Goal: Book appointment/travel/reservation

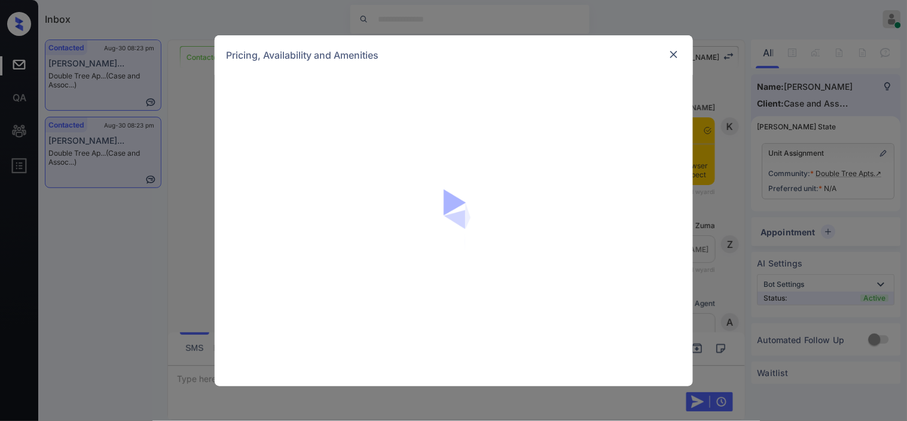
scroll to position [1607, 0]
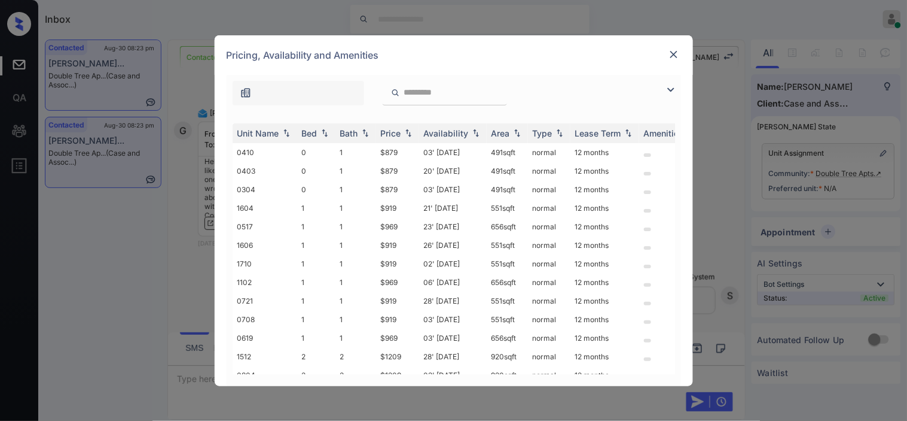
click at [665, 88] on div at bounding box center [454, 90] width 455 height 31
click at [671, 92] on img at bounding box center [671, 90] width 14 height 14
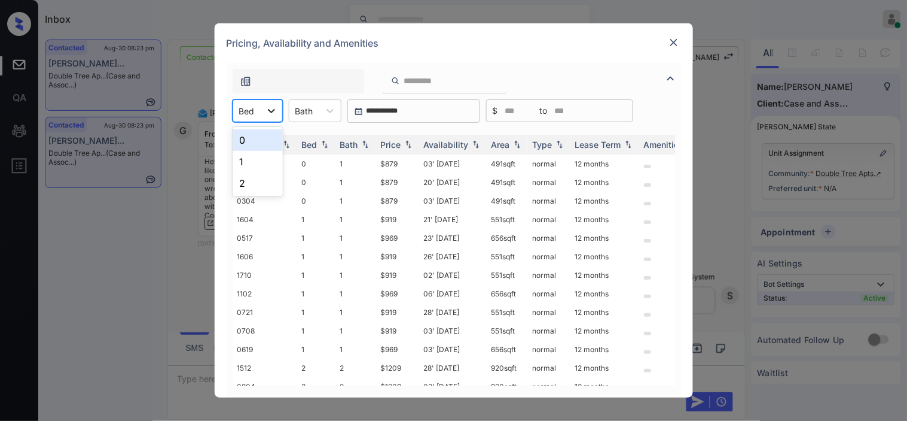
drag, startPoint x: 266, startPoint y: 111, endPoint x: 266, endPoint y: 139, distance: 28.7
click at [266, 114] on icon at bounding box center [272, 111] width 12 height 12
click at [249, 153] on div "1" at bounding box center [258, 162] width 50 height 22
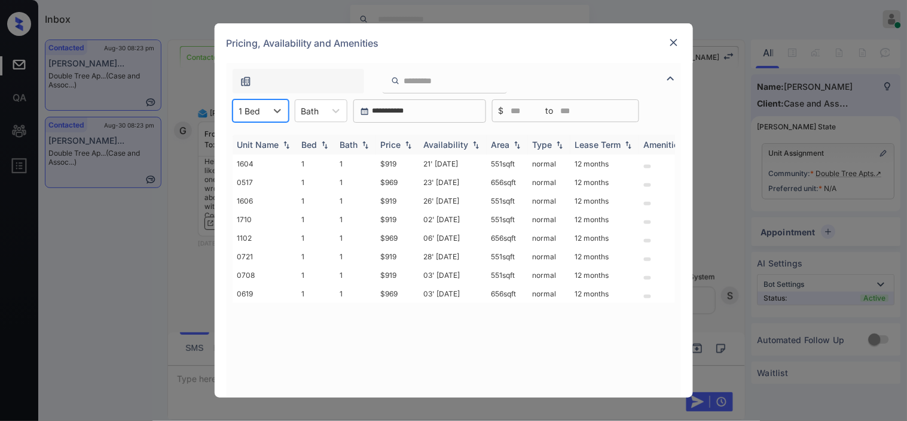
click at [408, 144] on img at bounding box center [409, 145] width 12 height 8
click at [408, 144] on img at bounding box center [409, 144] width 12 height 9
drag, startPoint x: 371, startPoint y: 164, endPoint x: 403, endPoint y: 166, distance: 32.4
click at [403, 166] on tr "1604 1 1 $919 21' Aug 25 551 sqft normal 12 months" at bounding box center [545, 163] width 625 height 19
copy tr "$919"
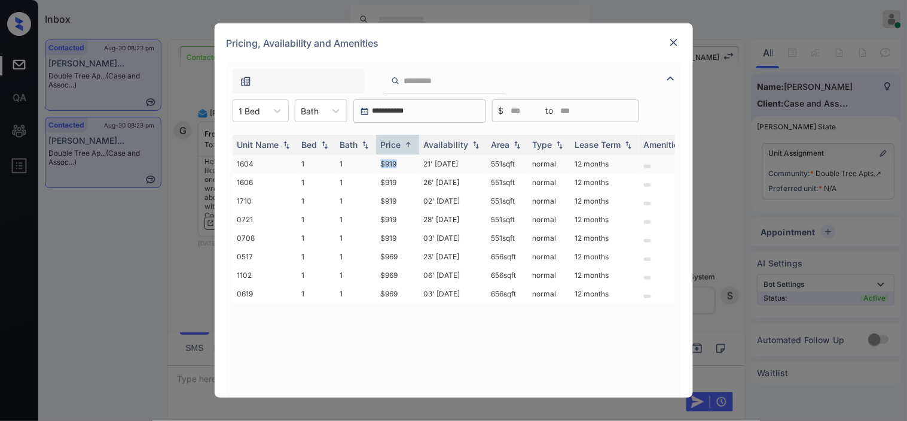
click at [397, 164] on td "$919" at bounding box center [397, 163] width 43 height 19
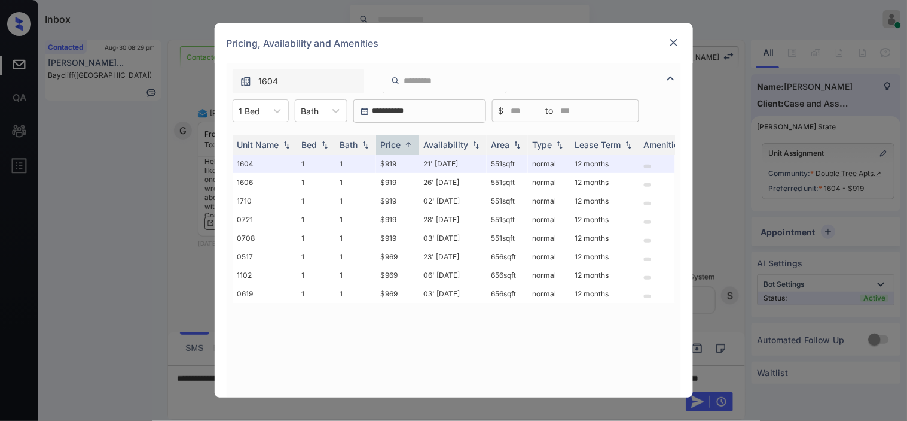
click at [200, 279] on div "**********" at bounding box center [453, 210] width 907 height 421
click at [221, 392] on div "**********" at bounding box center [454, 230] width 479 height 334
click at [670, 42] on img at bounding box center [674, 42] width 12 height 12
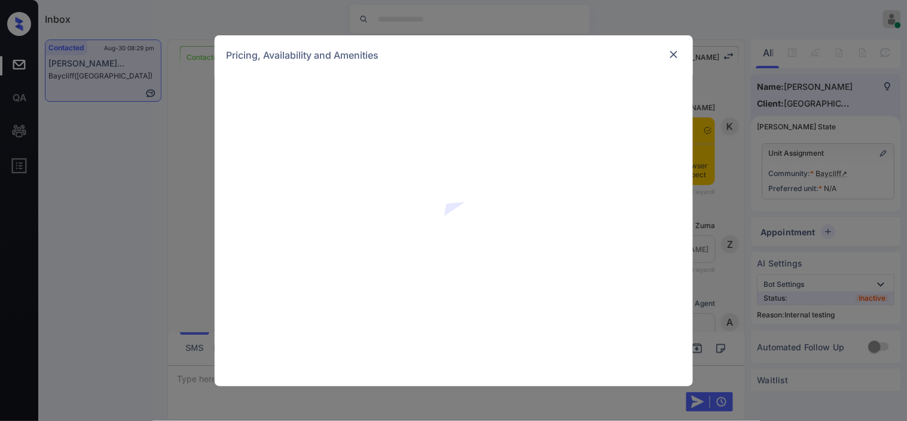
scroll to position [930, 0]
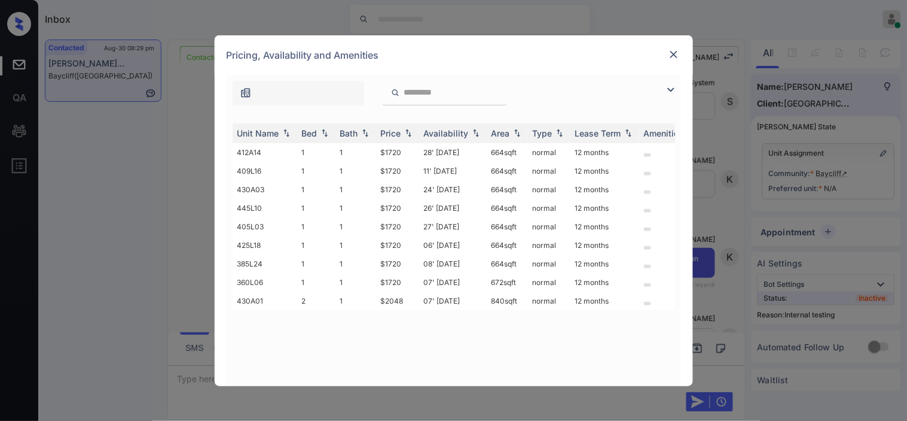
click at [666, 93] on img at bounding box center [671, 90] width 14 height 14
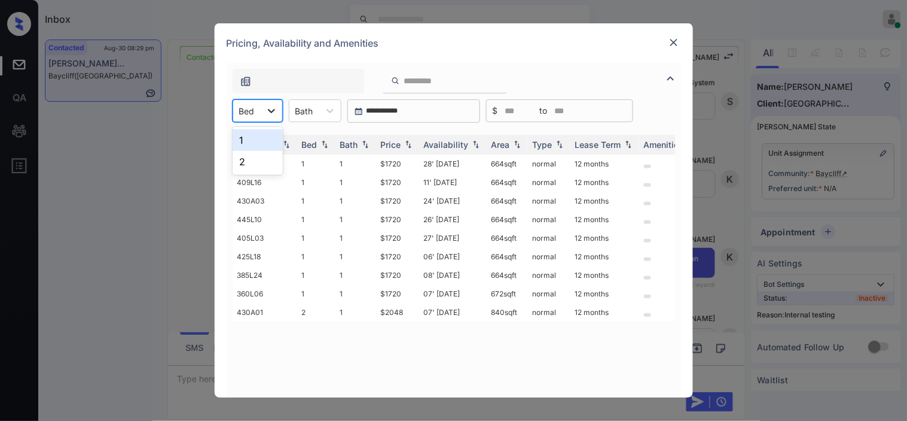
drag, startPoint x: 246, startPoint y: 118, endPoint x: 261, endPoint y: 116, distance: 15.1
click at [246, 118] on div "Bed" at bounding box center [247, 110] width 28 height 17
click at [256, 162] on div "2" at bounding box center [258, 162] width 50 height 22
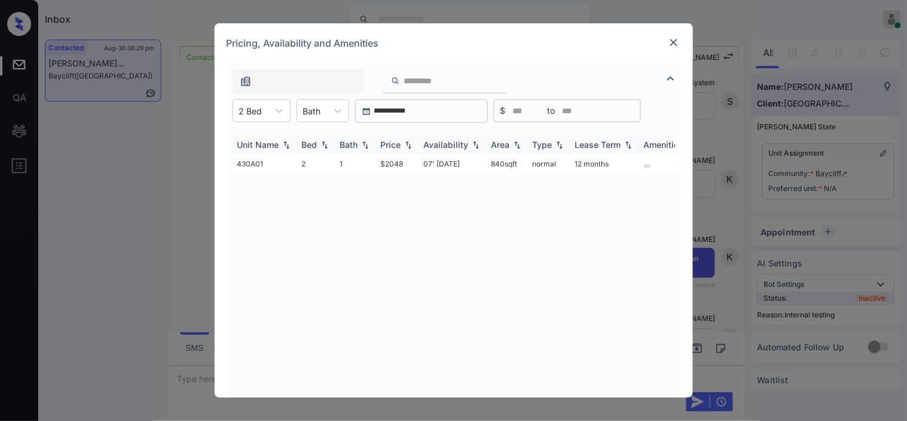
click at [404, 144] on img at bounding box center [409, 145] width 12 height 8
drag, startPoint x: 365, startPoint y: 162, endPoint x: 426, endPoint y: 164, distance: 61.0
click at [426, 164] on tr "430A01 2 1 $2048 07' Oct 25 840 sqft normal 12 months" at bounding box center [545, 163] width 625 height 19
copy tr "$2048"
drag, startPoint x: 174, startPoint y: 252, endPoint x: 260, endPoint y: 243, distance: 86.0
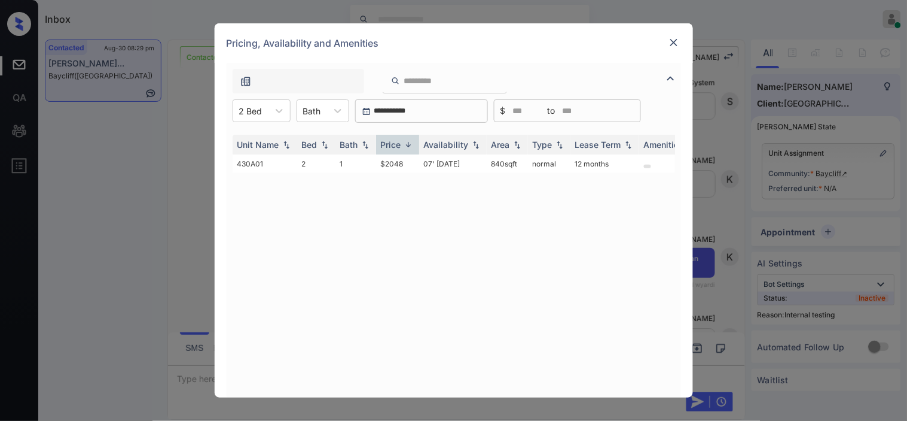
click at [183, 251] on div "**********" at bounding box center [453, 210] width 907 height 421
click at [678, 41] on img at bounding box center [674, 42] width 12 height 12
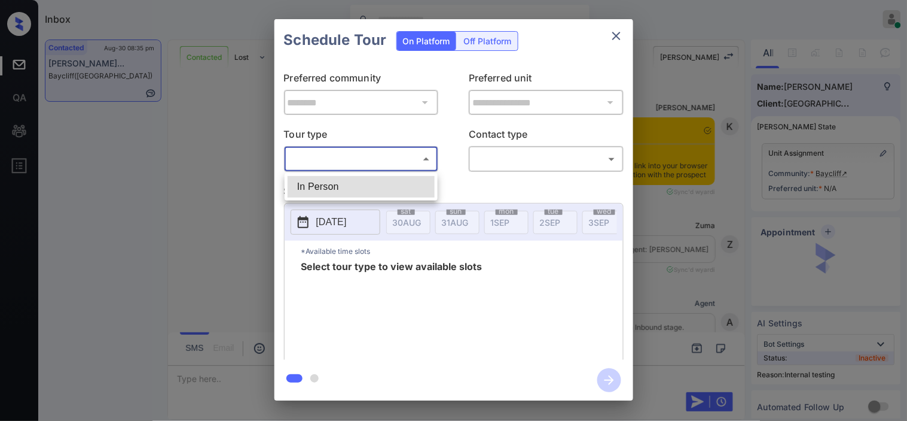
click at [335, 187] on li "In Person" at bounding box center [361, 187] width 147 height 22
type input "********"
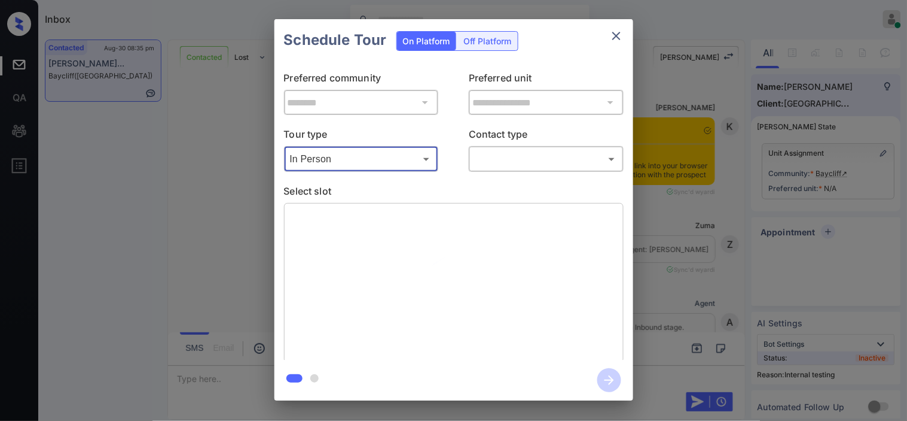
scroll to position [1996, 0]
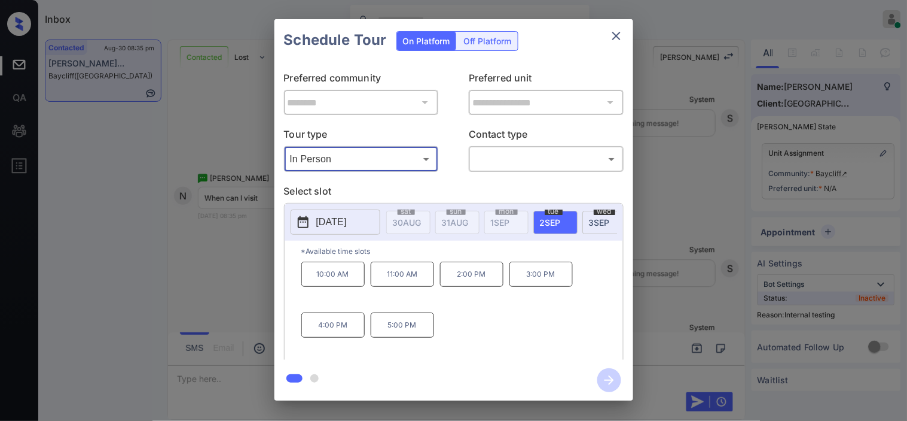
click at [173, 323] on div "**********" at bounding box center [453, 209] width 907 height 419
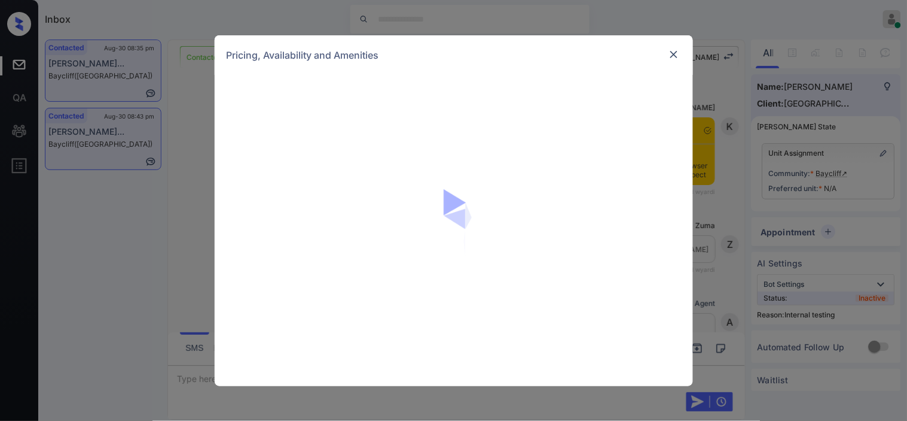
scroll to position [1938, 0]
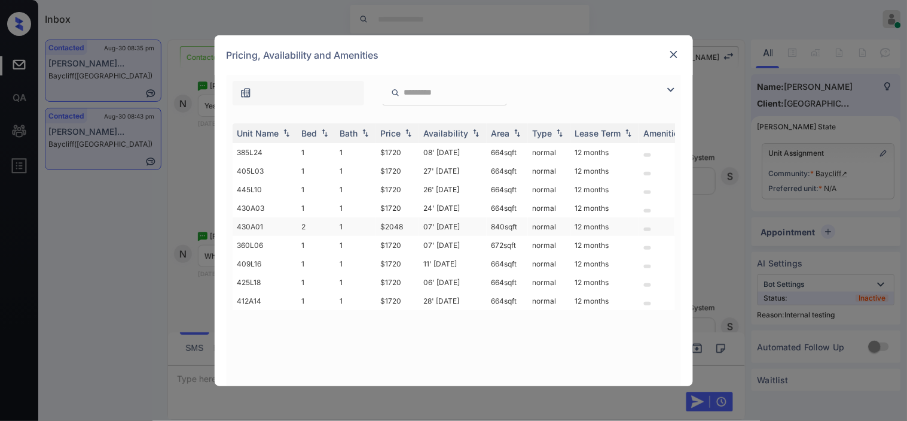
click at [422, 217] on td "07' Oct 25" at bounding box center [453, 226] width 68 height 19
click at [432, 218] on td "07' Oct 25" at bounding box center [453, 226] width 68 height 19
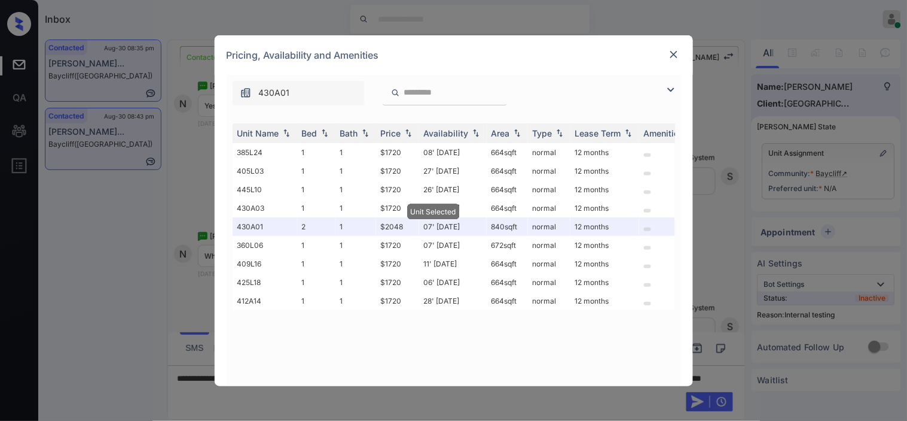
click at [683, 50] on div "Pricing, Availability and Amenities" at bounding box center [454, 54] width 479 height 39
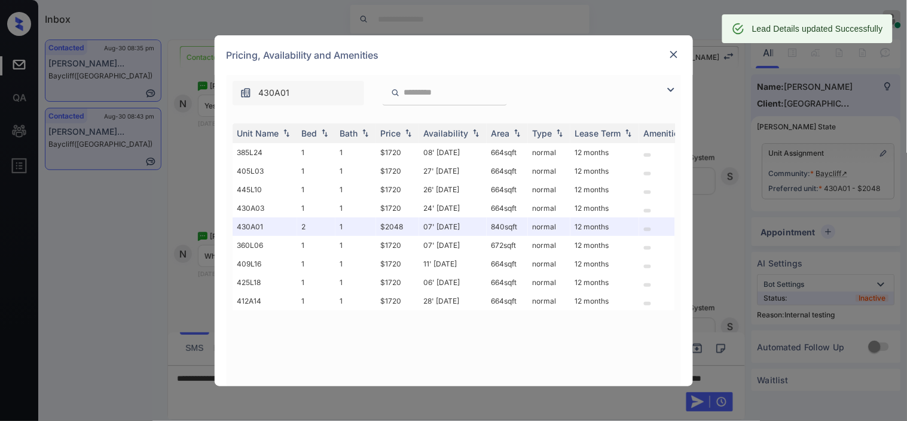
click at [675, 50] on img at bounding box center [674, 54] width 12 height 12
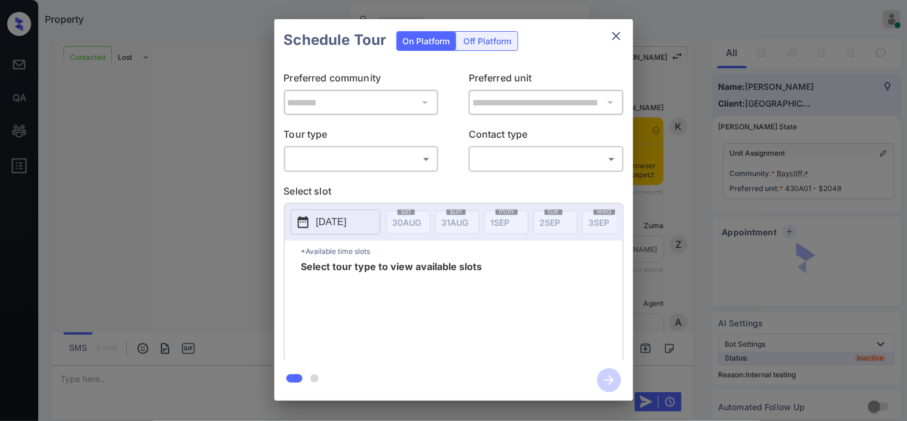
click at [395, 170] on body "Property [PERSON_NAME] Online Set yourself offline Set yourself on break Profil…" at bounding box center [453, 210] width 907 height 421
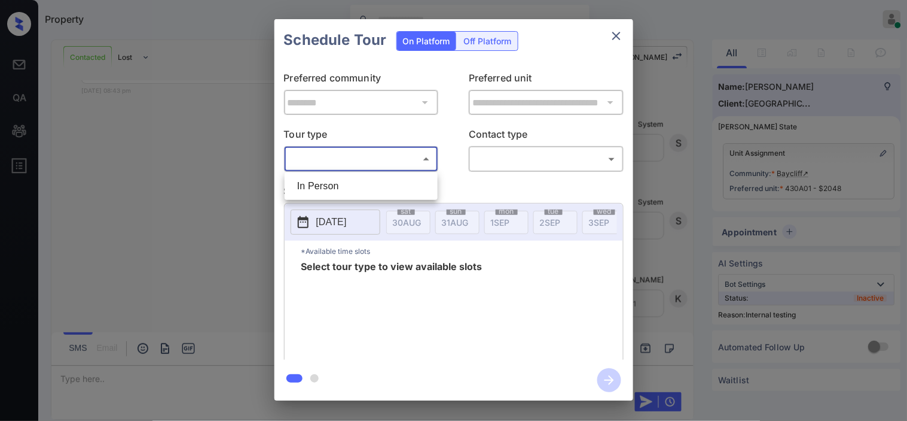
click at [391, 188] on li "In Person" at bounding box center [361, 186] width 147 height 22
type input "********"
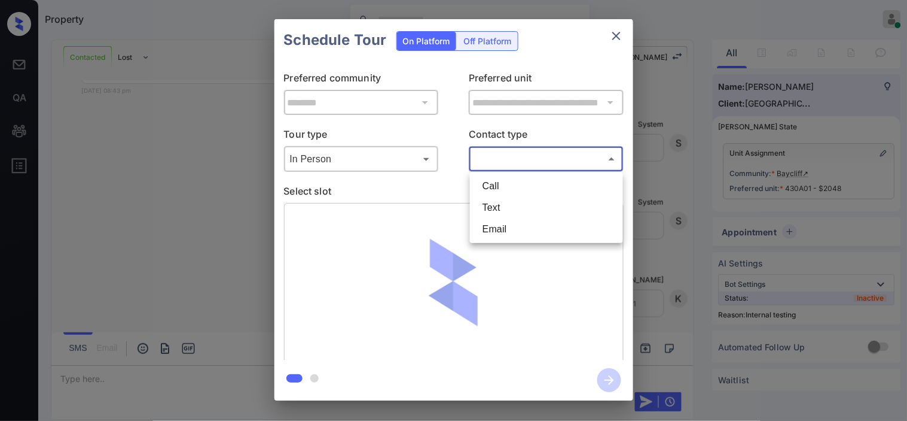
click at [501, 154] on body "Property [PERSON_NAME] Online Set yourself offline Set yourself on break Profil…" at bounding box center [453, 210] width 907 height 421
click at [511, 213] on li "Text" at bounding box center [546, 208] width 147 height 22
type input "****"
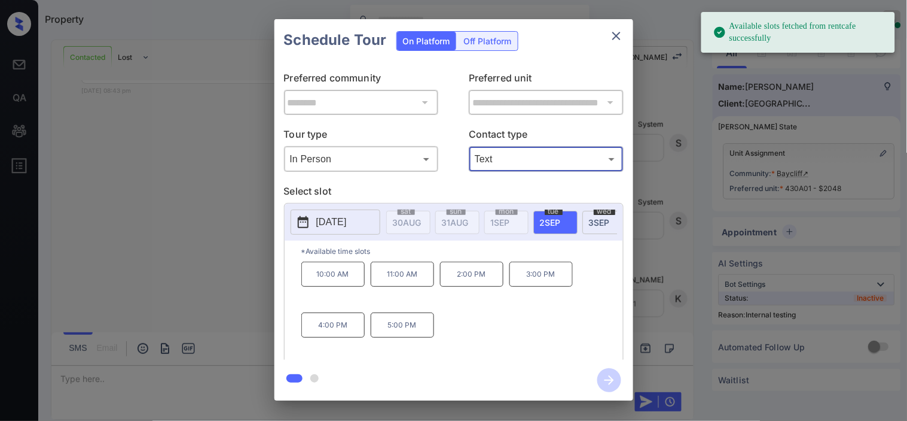
click at [347, 223] on p "[DATE]" at bounding box center [331, 222] width 31 height 14
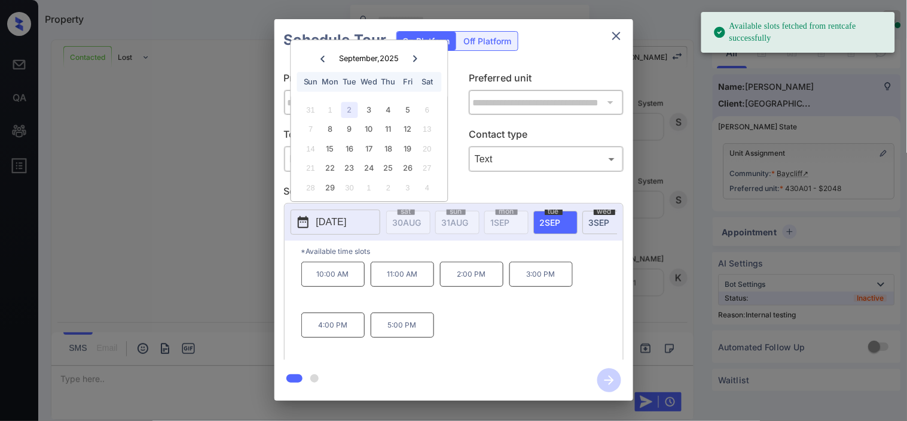
scroll to position [2818, 0]
click at [329, 280] on p "10:00 AM" at bounding box center [332, 273] width 63 height 25
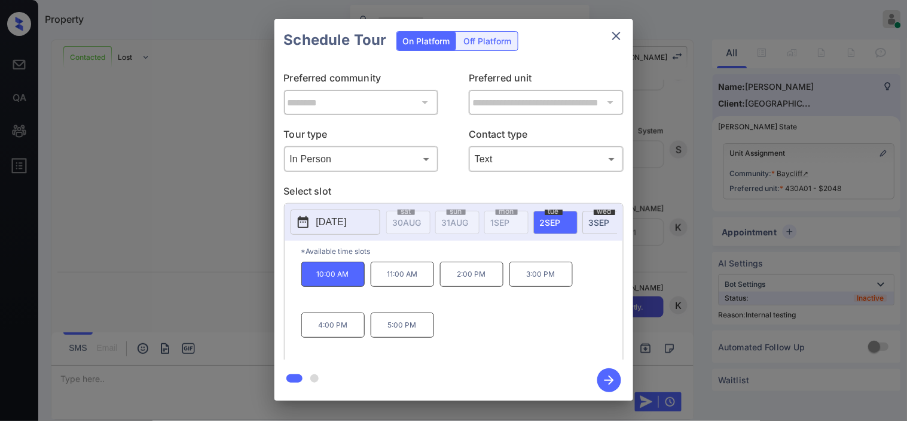
click at [608, 377] on icon "button" at bounding box center [610, 380] width 24 height 24
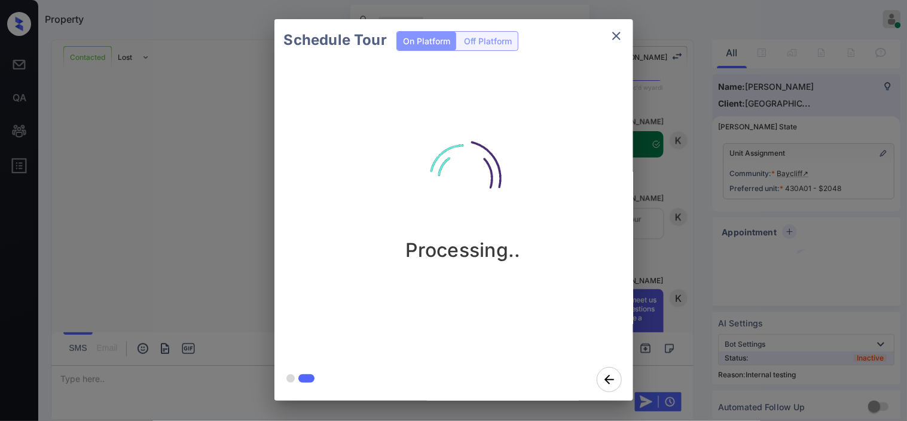
scroll to position [3249, 0]
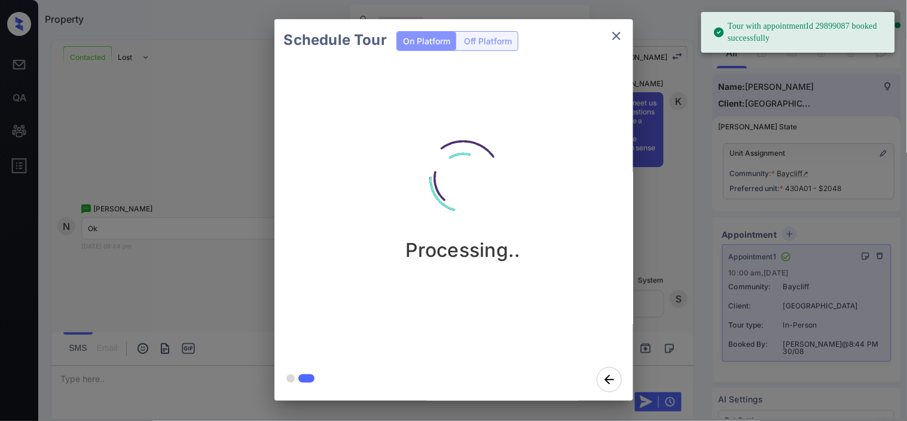
click at [664, 240] on div "Schedule Tour On Platform Off Platform Processing.." at bounding box center [453, 209] width 907 height 419
